Goal: Find specific page/section: Find specific page/section

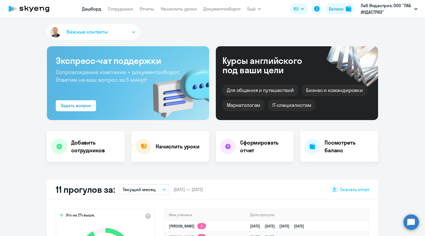
select select "30"
click at [124, 10] on link "Сотрудники" at bounding box center [120, 9] width 25 height 6
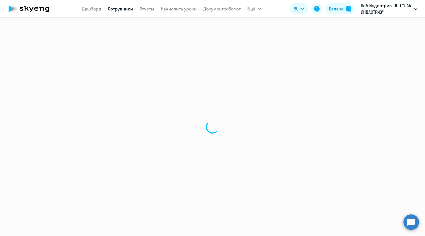
select select "30"
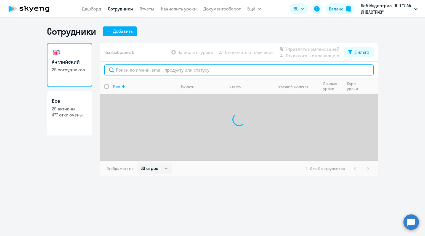
click at [148, 70] on input "text" at bounding box center [238, 70] width 269 height 11
paste input "[PERSON_NAME][EMAIL_ADDRESS][DOMAIN_NAME]"
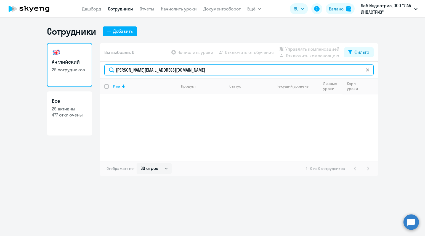
click at [194, 72] on input "[PERSON_NAME][EMAIL_ADDRESS][DOMAIN_NAME]" at bounding box center [238, 70] width 269 height 11
drag, startPoint x: 189, startPoint y: 71, endPoint x: 101, endPoint y: 71, distance: 88.0
click at [101, 71] on div "[PERSON_NAME][EMAIL_ADDRESS][DOMAIN_NAME]" at bounding box center [239, 70] width 278 height 17
paste input "[PERSON_NAME][EMAIL_ADDRESS][DOMAIN_NAME]"
drag, startPoint x: 190, startPoint y: 74, endPoint x: 98, endPoint y: 75, distance: 92.4
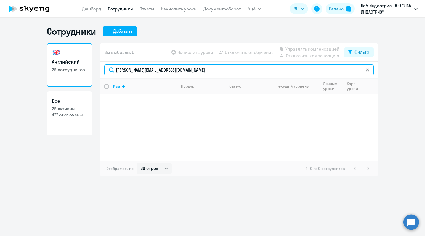
click at [98, 75] on div "Английский 29 сотрудников Все 29 активны 477 отключены Вы выбрали: 0 Начислить …" at bounding box center [212, 110] width 331 height 134
paste input "[PERSON_NAME][EMAIL_ADDRESS][DOMAIN_NAME]"
drag, startPoint x: 191, startPoint y: 70, endPoint x: 84, endPoint y: 67, distance: 106.5
click at [84, 66] on div "Английский 29 сотрудников Все 29 активны 477 отключены Вы выбрали: 0 Начислить …" at bounding box center [212, 110] width 331 height 134
paste input "[PERSON_NAME].[PERSON_NAME]"
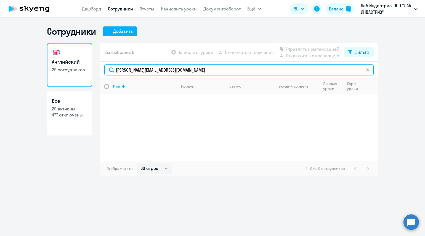
drag, startPoint x: 174, startPoint y: 72, endPoint x: 101, endPoint y: 76, distance: 72.4
click at [101, 76] on div "[PERSON_NAME][EMAIL_ADDRESS][DOMAIN_NAME]" at bounding box center [239, 70] width 278 height 17
paste input "[PERSON_NAME][EMAIL_ADDRESS][DOMAIN_NAME]"
drag, startPoint x: 142, startPoint y: 69, endPoint x: 88, endPoint y: 66, distance: 53.9
click at [88, 66] on div "Английский 29 сотрудников Все 29 активны 477 отключены Вы выбрали: 0 Начислить …" at bounding box center [212, 110] width 331 height 134
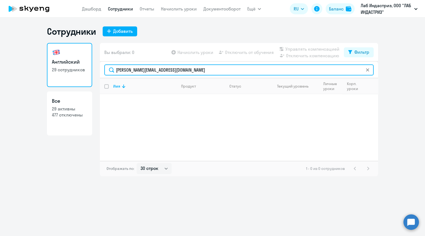
paste input "ILYA.SMIRNOV"
drag, startPoint x: 183, startPoint y: 72, endPoint x: 102, endPoint y: 66, distance: 81.6
click at [102, 66] on div "[EMAIL_ADDRESS][DOMAIN_NAME]" at bounding box center [239, 70] width 278 height 17
paste input "[PERSON_NAME][EMAIL_ADDRESS][DOMAIN_NAME]"
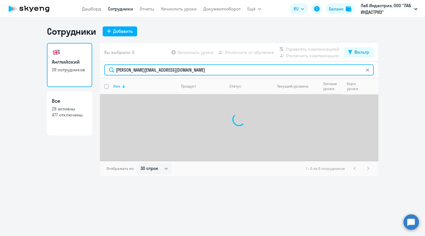
type input "[PERSON_NAME][EMAIL_ADDRESS][DOMAIN_NAME]"
